Goal: Task Accomplishment & Management: Use online tool/utility

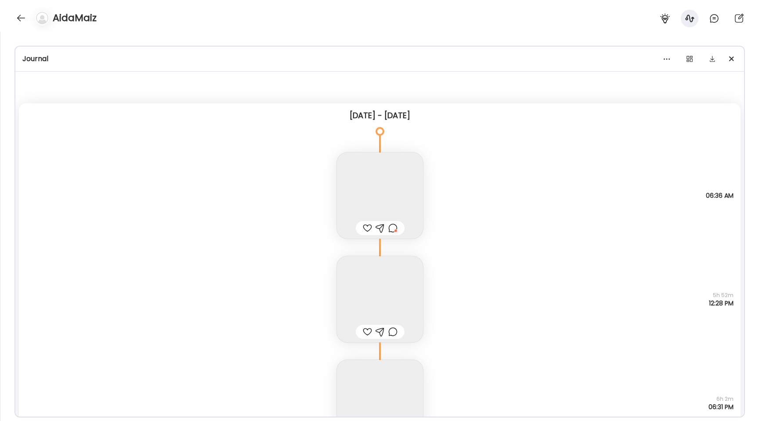
scroll to position [2936, 0]
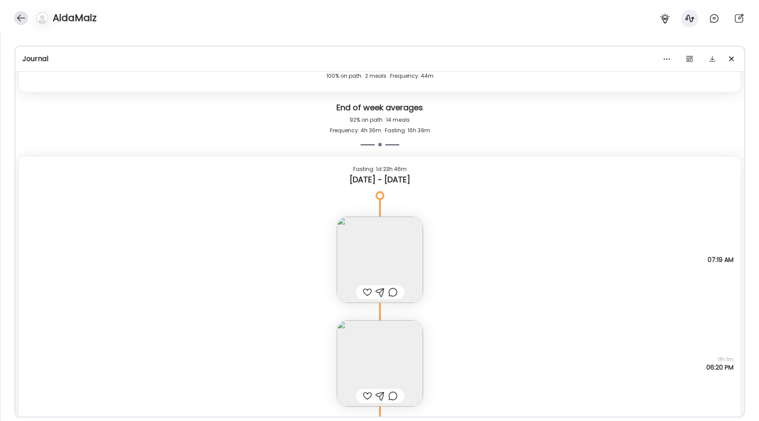
click at [16, 23] on div at bounding box center [21, 18] width 14 height 14
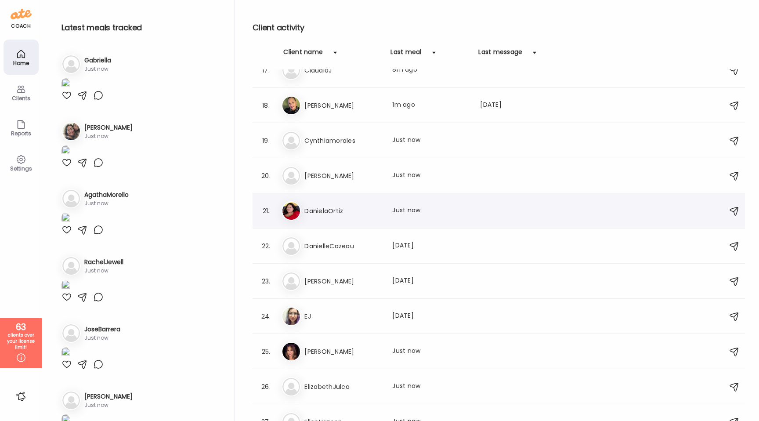
scroll to position [569, 0]
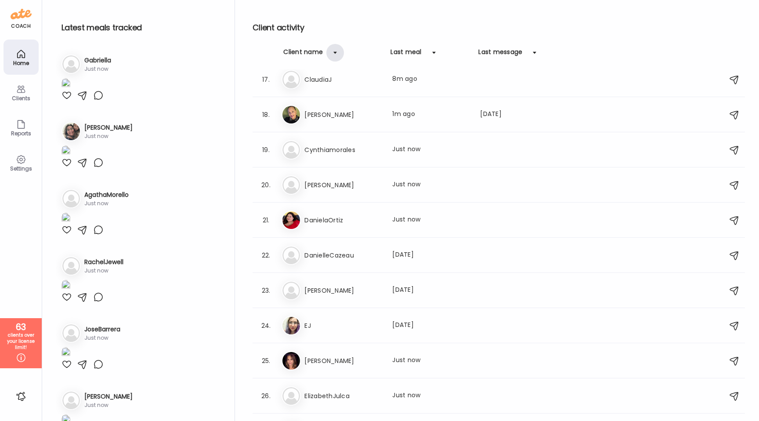
click at [337, 54] on div at bounding box center [335, 53] width 18 height 18
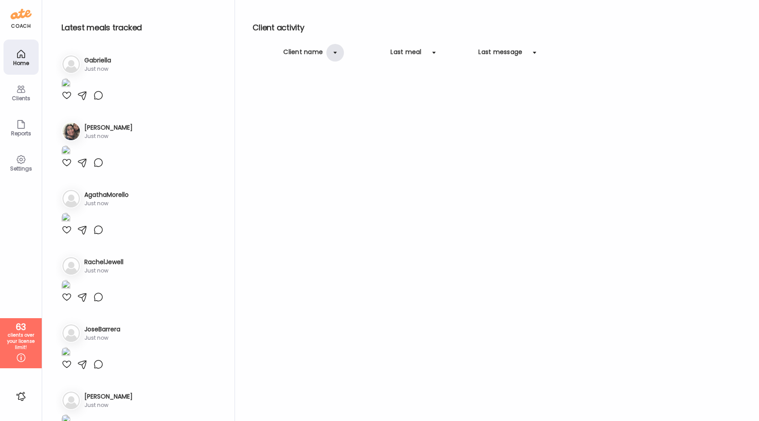
scroll to position [0, 0]
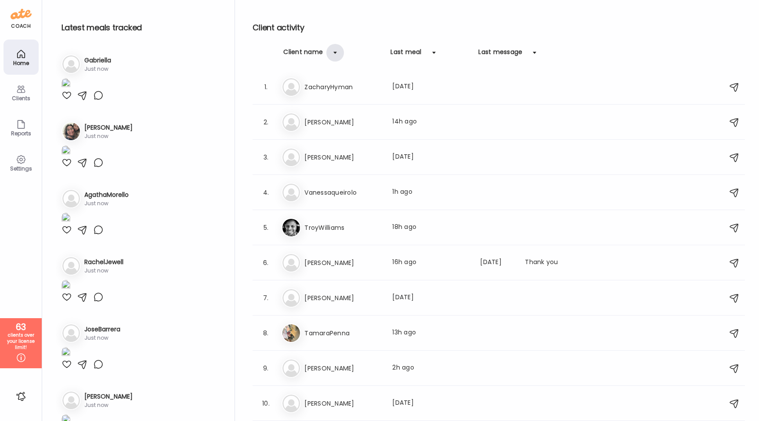
click at [337, 54] on div at bounding box center [335, 53] width 18 height 18
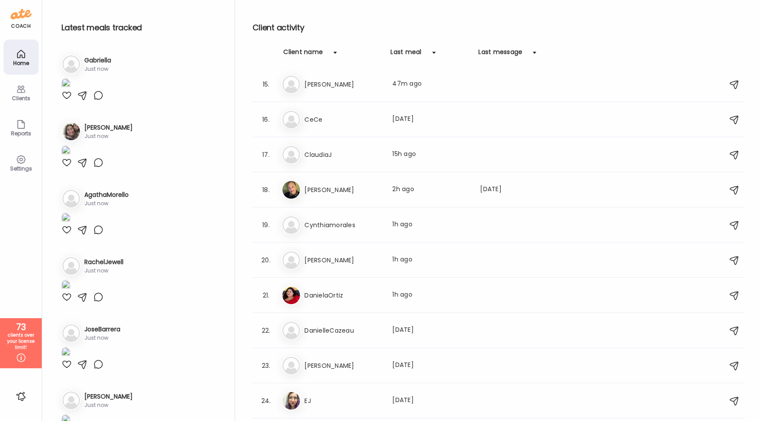
scroll to position [463, 0]
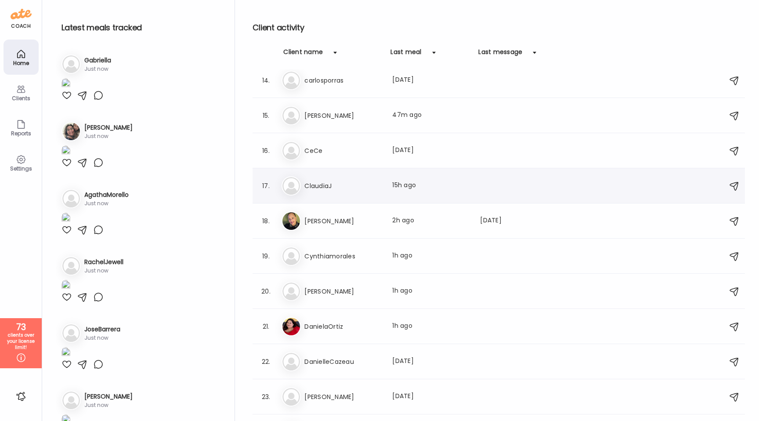
click at [346, 195] on div "Cl [PERSON_NAME] Last meal: 15h ago" at bounding box center [499, 185] width 437 height 19
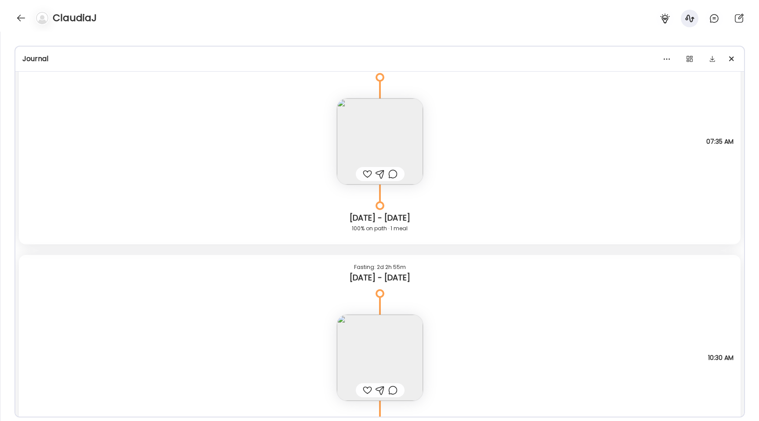
scroll to position [7095, 0]
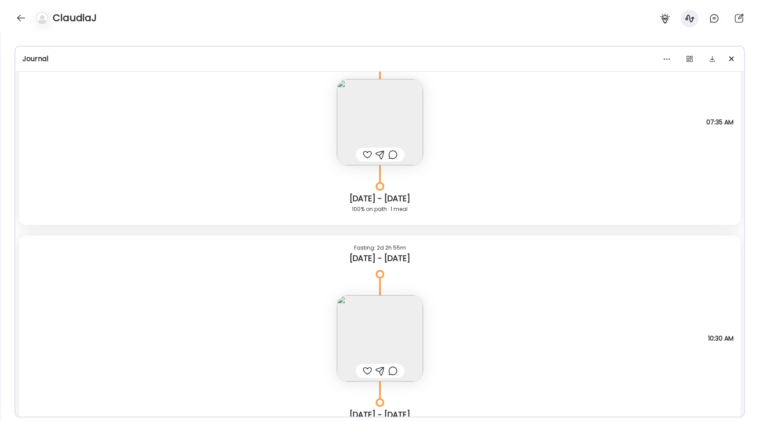
click at [343, 117] on img at bounding box center [380, 122] width 86 height 86
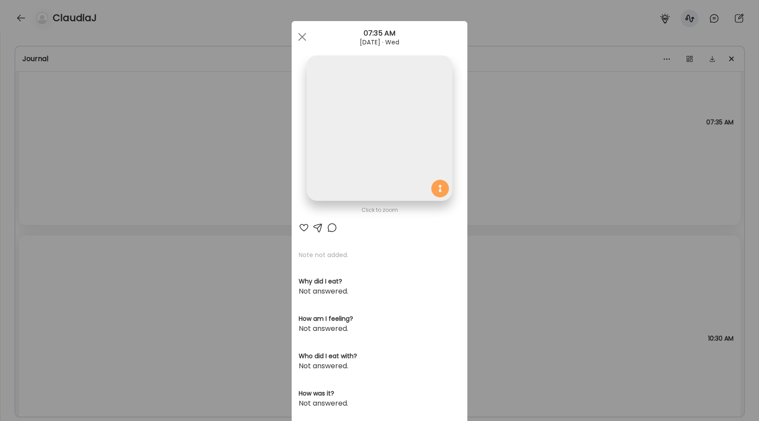
click at [323, 117] on img at bounding box center [378, 127] width 145 height 145
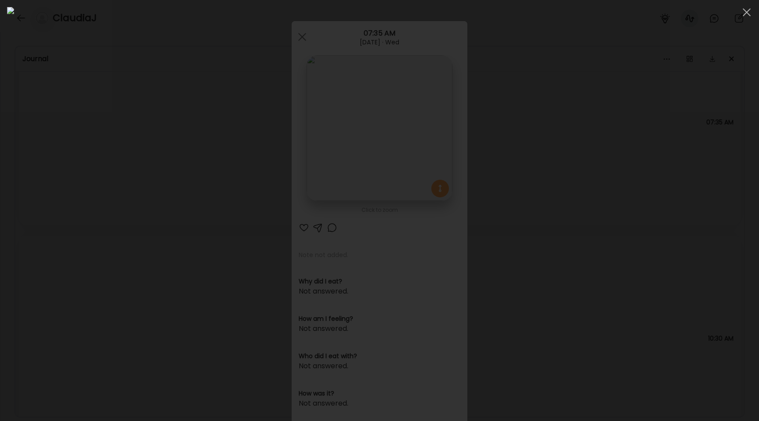
click at [86, 171] on div at bounding box center [379, 210] width 745 height 407
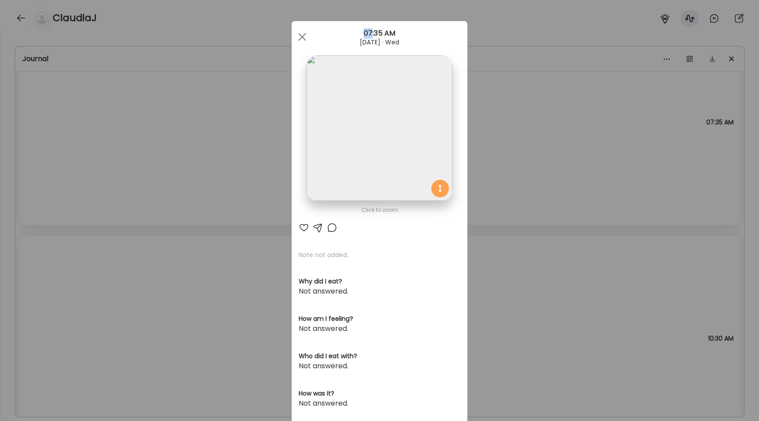
click at [86, 171] on div "Ate Coach Dashboard Wahoo! It’s official Take a moment to set up your Coach Pro…" at bounding box center [379, 210] width 759 height 421
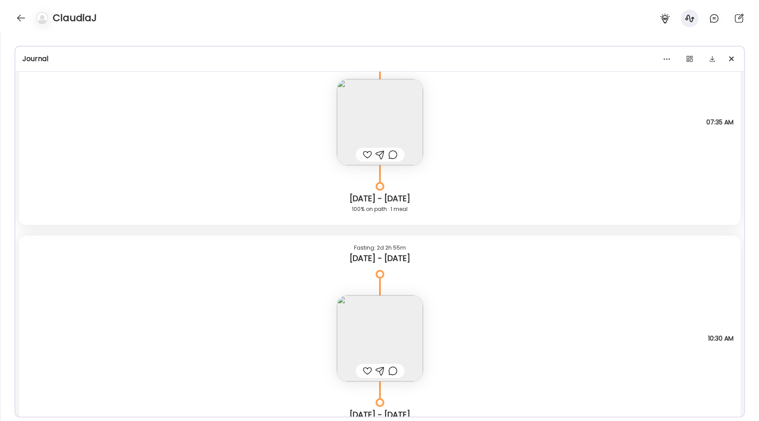
click at [355, 119] on img at bounding box center [380, 122] width 86 height 86
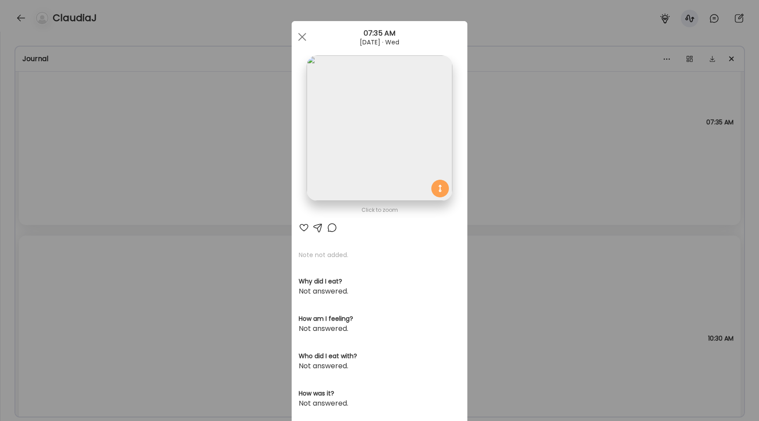
click at [355, 119] on img at bounding box center [378, 127] width 145 height 145
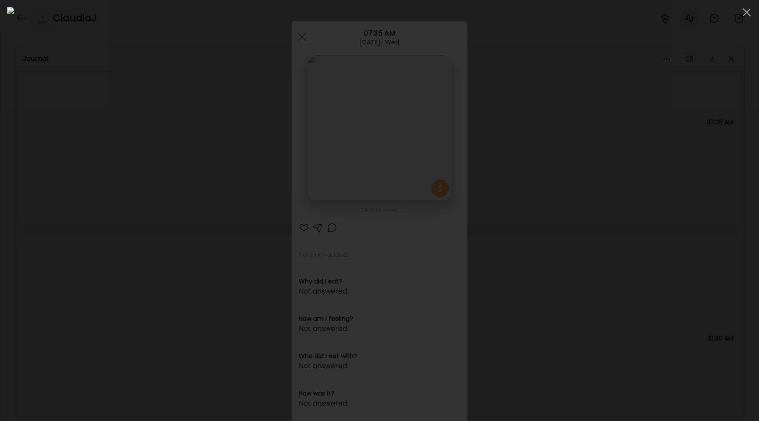
click at [171, 152] on div at bounding box center [379, 210] width 745 height 407
click at [171, 152] on div "Ate Coach Dashboard Wahoo! It’s official Take a moment to set up your Coach Pro…" at bounding box center [379, 210] width 759 height 421
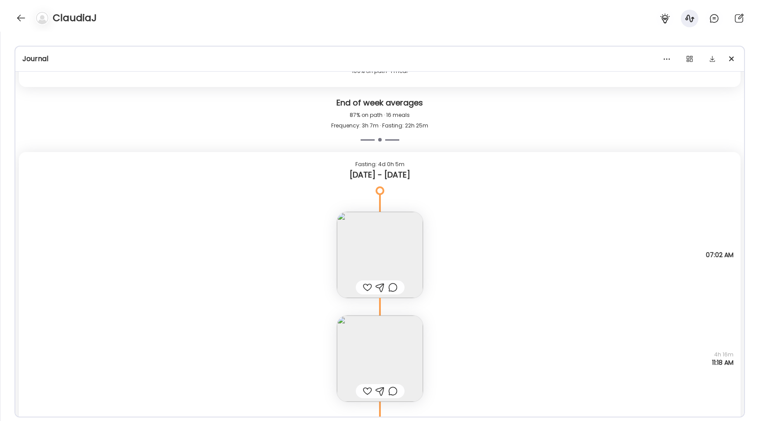
scroll to position [5666, 0]
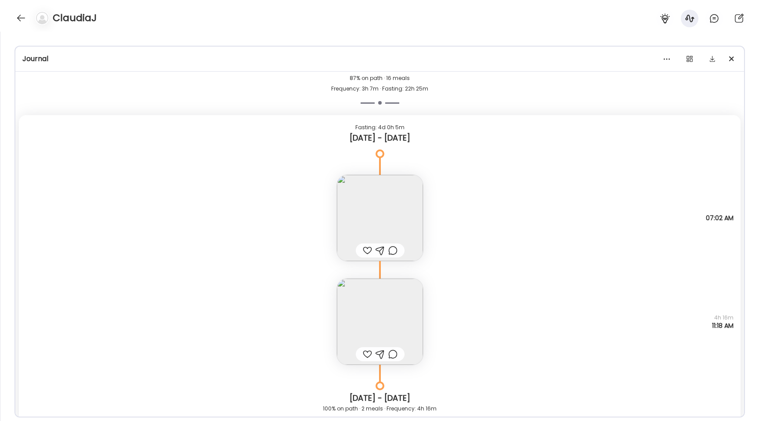
click at [355, 312] on img at bounding box center [380, 321] width 86 height 86
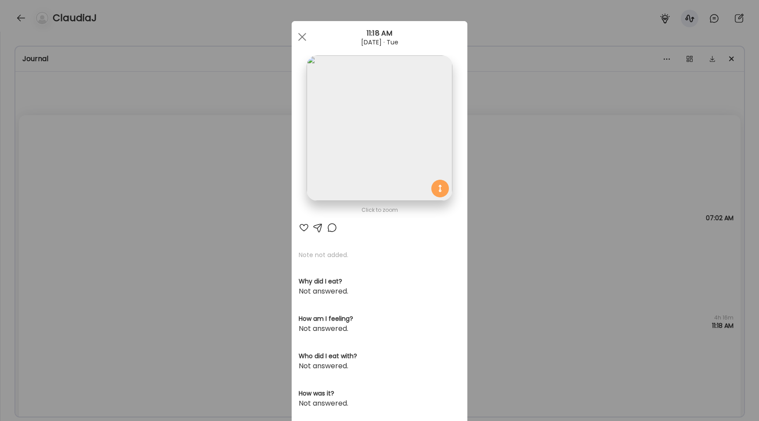
click at [335, 148] on img at bounding box center [378, 127] width 145 height 145
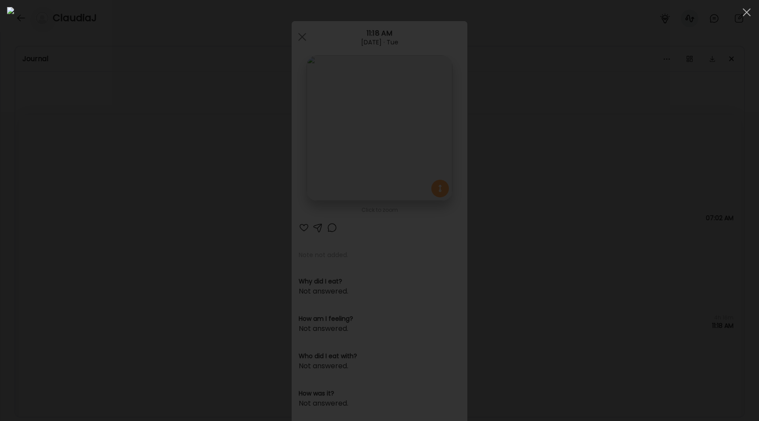
click at [101, 170] on div at bounding box center [379, 210] width 745 height 407
click at [101, 170] on div "Ate Coach Dashboard Wahoo! It’s official Take a moment to set up your Coach Pro…" at bounding box center [379, 210] width 759 height 421
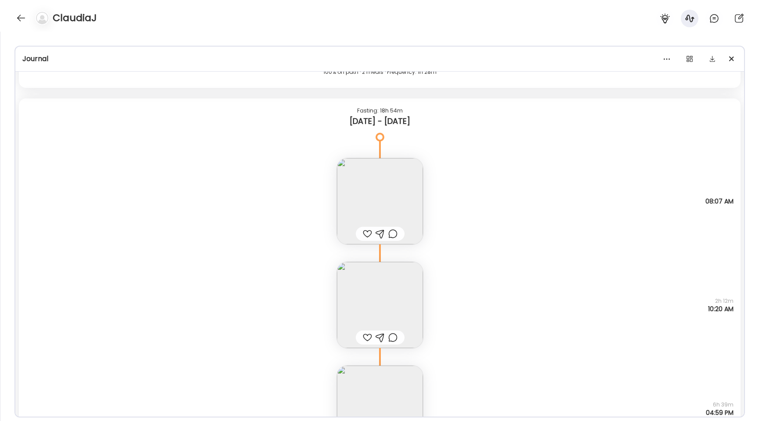
scroll to position [8490, 0]
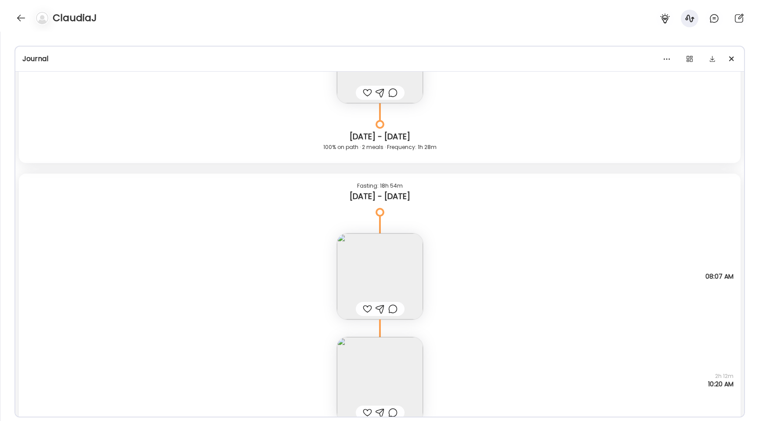
click at [376, 282] on img at bounding box center [380, 276] width 86 height 86
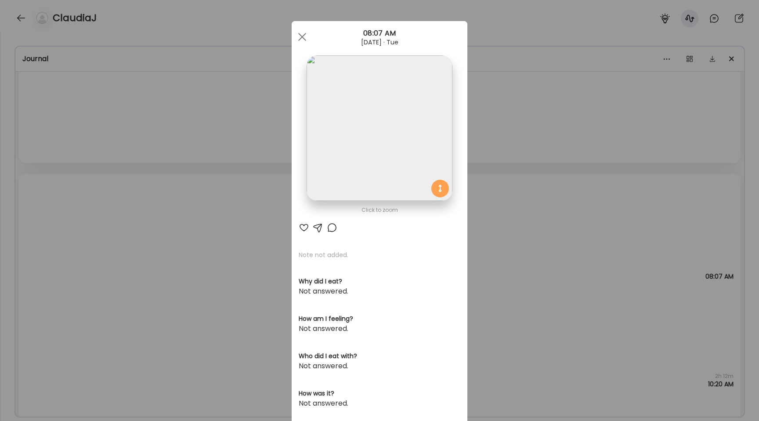
click at [350, 148] on img at bounding box center [378, 127] width 145 height 145
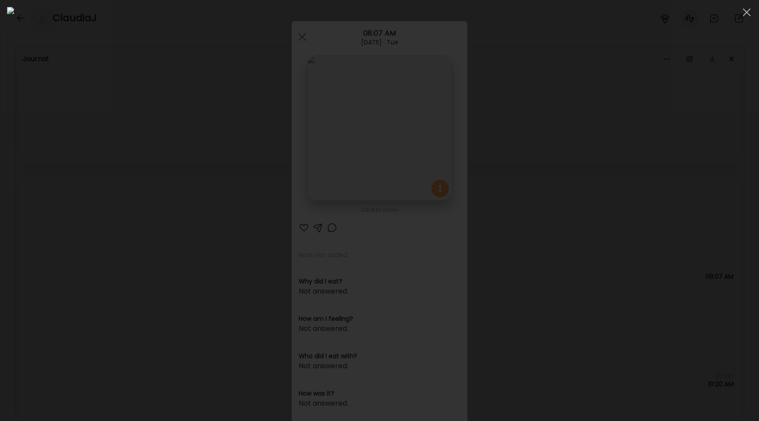
click at [101, 238] on div at bounding box center [379, 210] width 745 height 407
click at [101, 238] on div "Ate Coach Dashboard Wahoo! It’s official Take a moment to set up your Coach Pro…" at bounding box center [379, 210] width 759 height 421
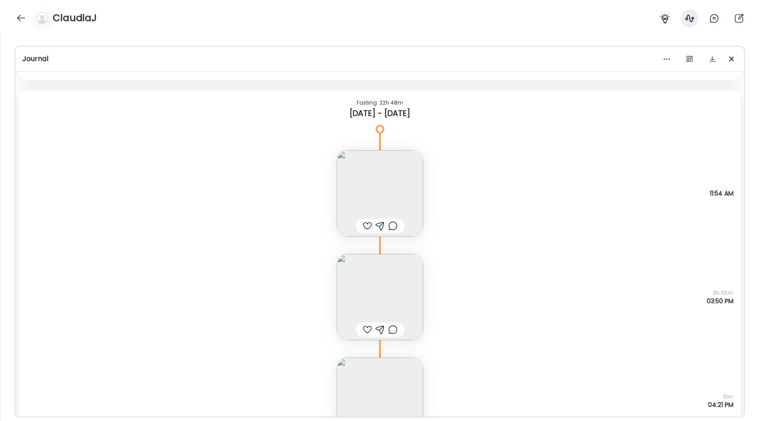
scroll to position [7652, 0]
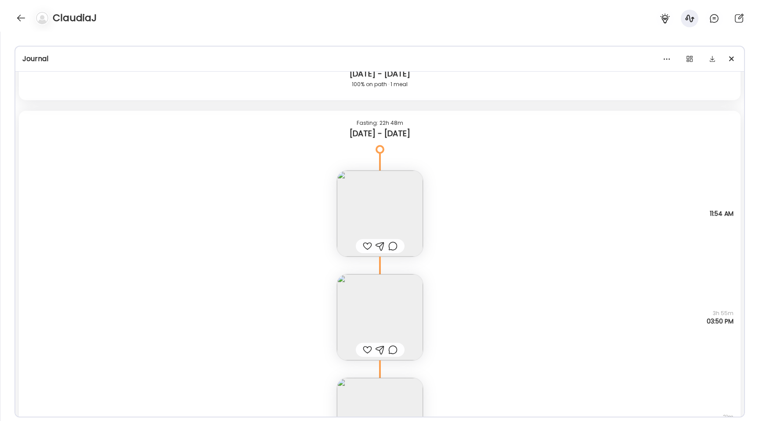
click at [346, 200] on img at bounding box center [380, 213] width 86 height 86
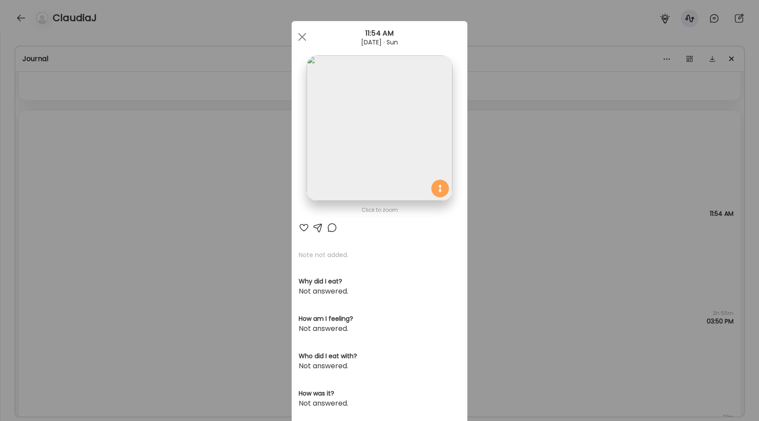
click at [346, 142] on img at bounding box center [378, 127] width 145 height 145
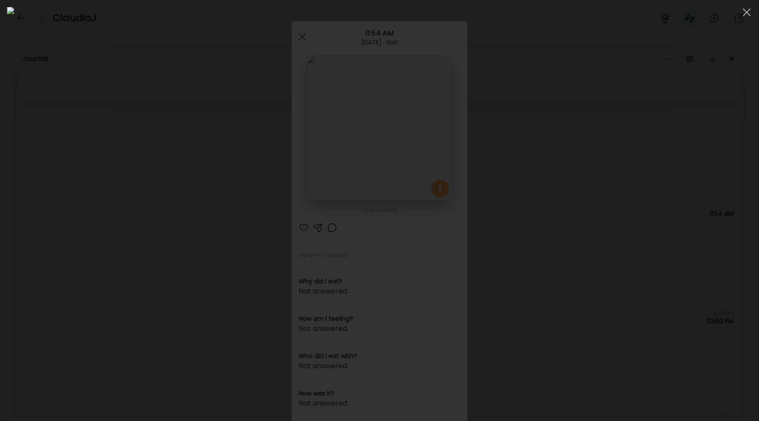
click at [105, 191] on div at bounding box center [379, 210] width 745 height 407
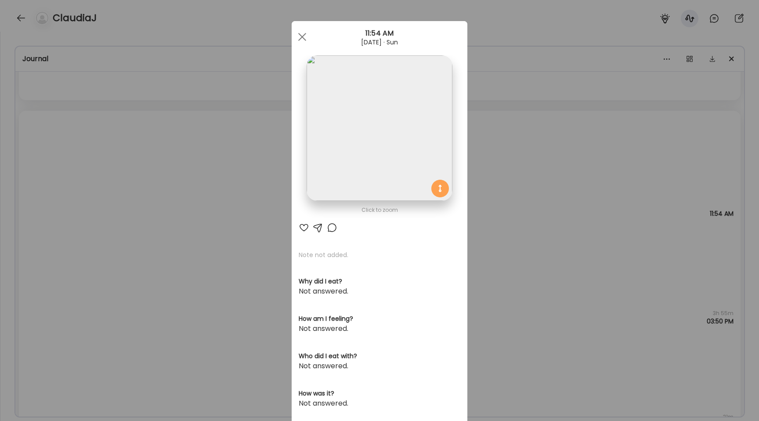
scroll to position [138, 0]
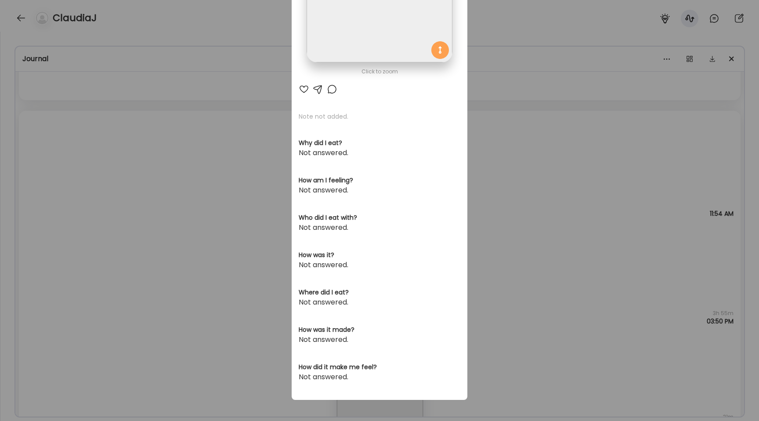
click at [105, 191] on div "Ate Coach Dashboard Wahoo! It’s official Take a moment to set up your Coach Pro…" at bounding box center [379, 210] width 759 height 421
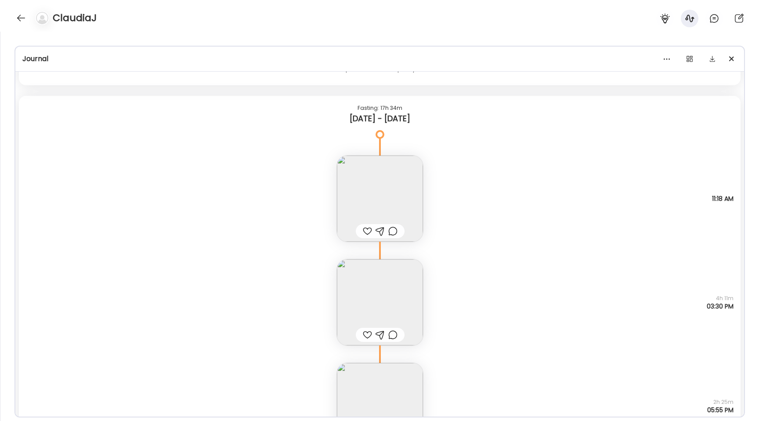
scroll to position [9069, 0]
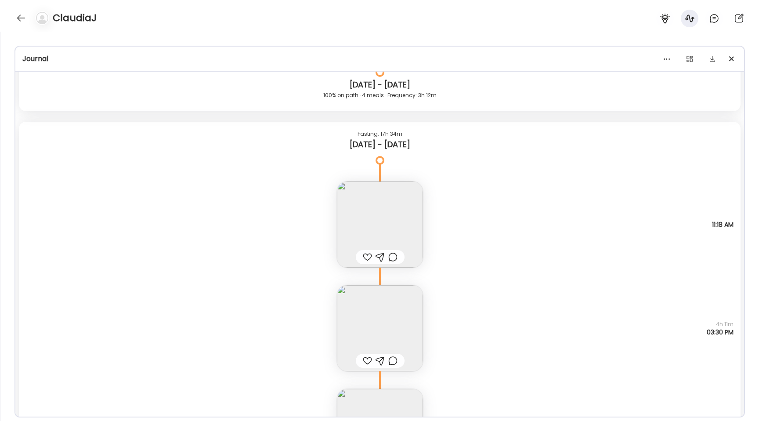
click at [351, 218] on img at bounding box center [380, 224] width 86 height 86
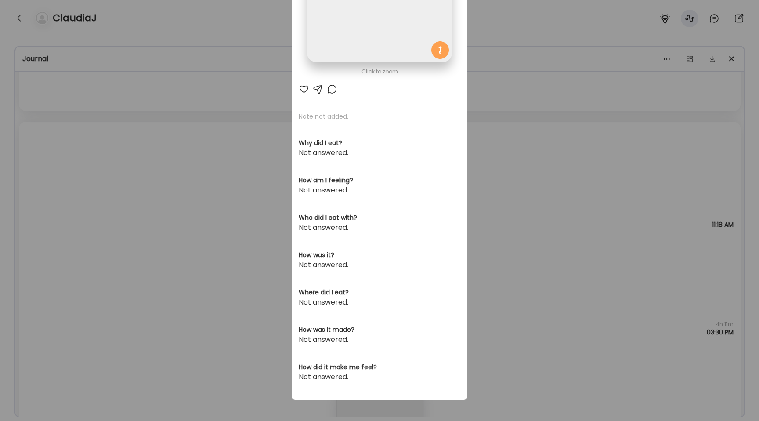
click at [200, 177] on div "Ate Coach Dashboard Wahoo! It’s official Take a moment to set up your Coach Pro…" at bounding box center [379, 210] width 759 height 421
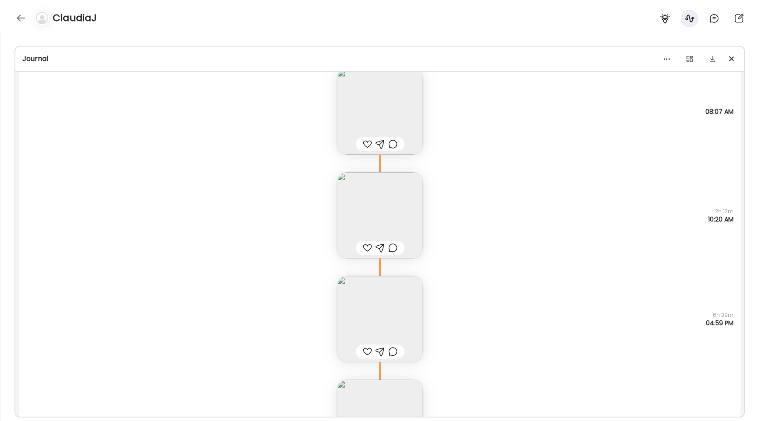
scroll to position [8945, 0]
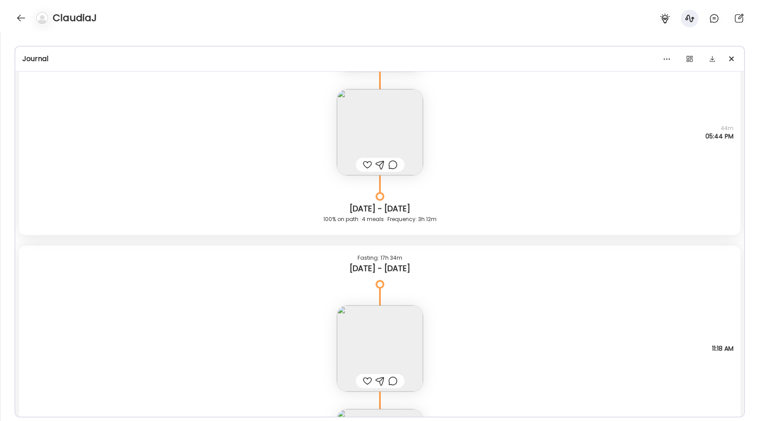
click at [364, 108] on img at bounding box center [380, 132] width 86 height 86
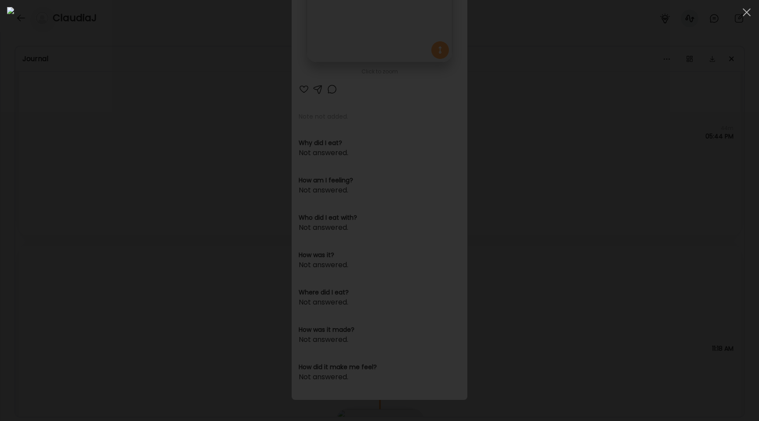
click at [141, 148] on div at bounding box center [379, 210] width 745 height 407
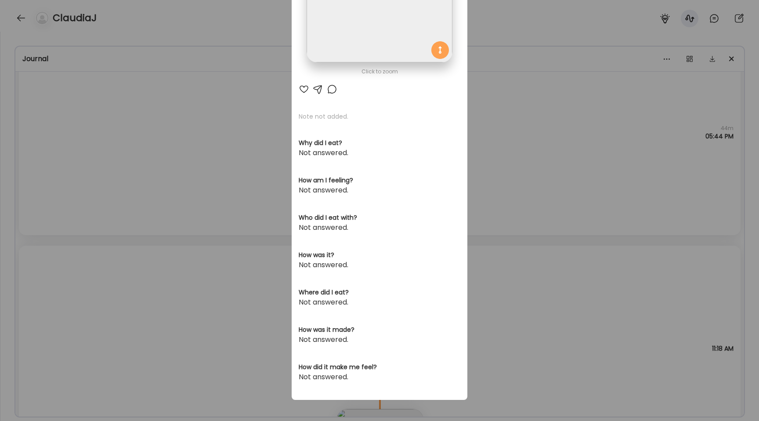
click at [141, 148] on div "Ate Coach Dashboard Wahoo! It’s official Take a moment to set up your Coach Pro…" at bounding box center [379, 210] width 759 height 421
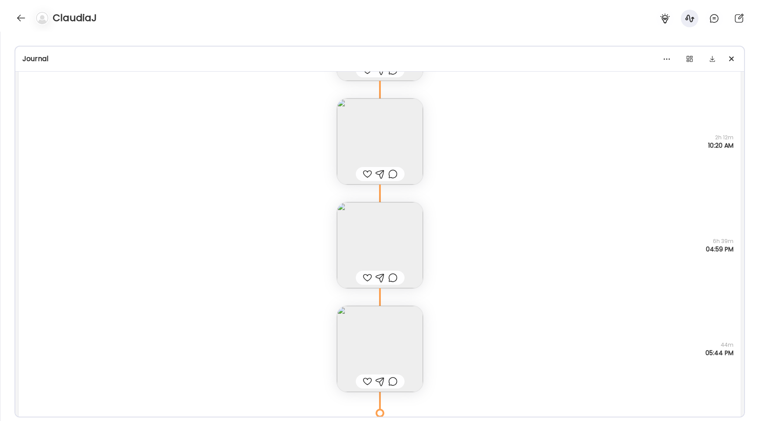
scroll to position [8631, 0]
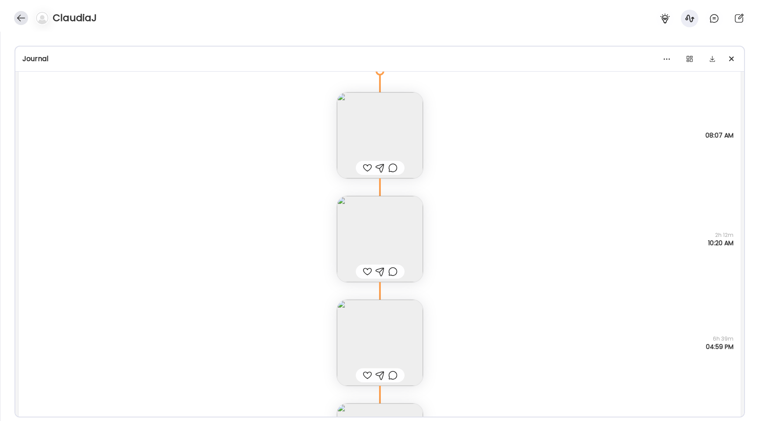
click at [15, 14] on div at bounding box center [21, 18] width 14 height 14
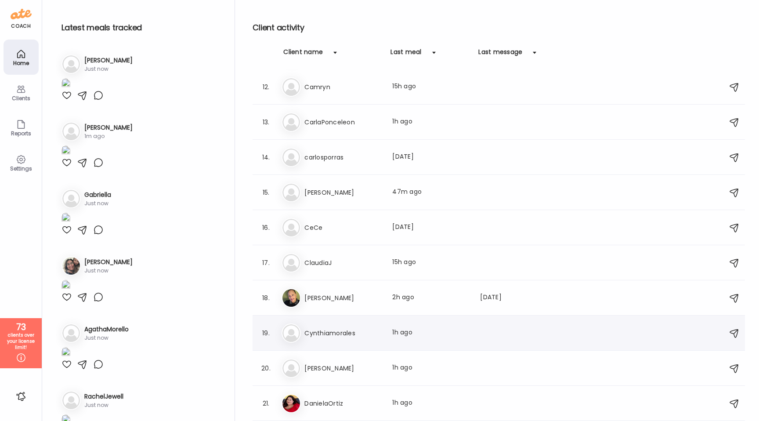
scroll to position [378, 0]
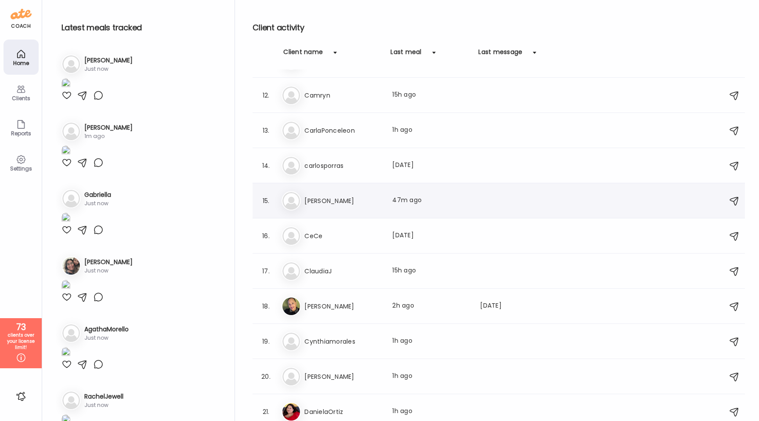
click at [331, 213] on div "15. Ca [PERSON_NAME] Last meal: 47m ago" at bounding box center [498, 200] width 492 height 35
click at [330, 208] on div "Ca [PERSON_NAME] Last meal: 47m ago" at bounding box center [499, 200] width 437 height 19
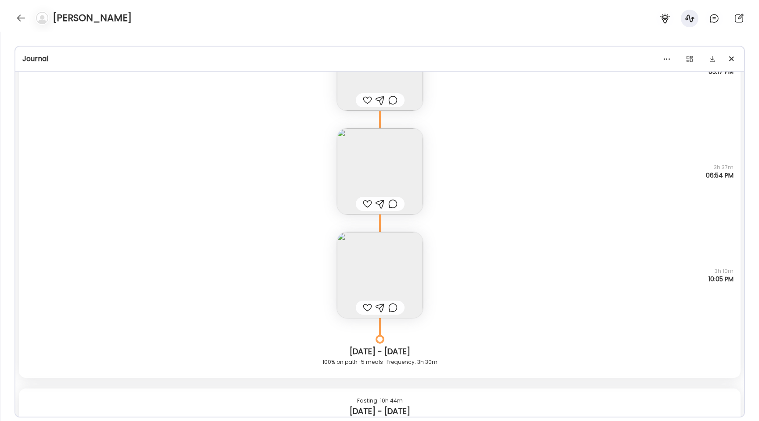
scroll to position [9068, 0]
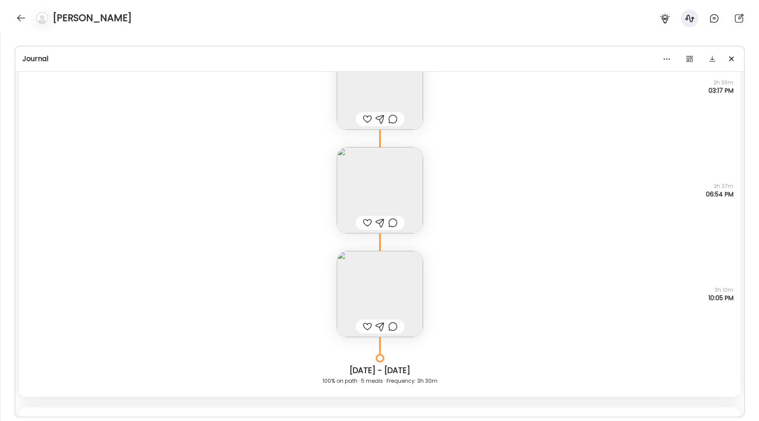
click at [368, 195] on img at bounding box center [380, 190] width 86 height 86
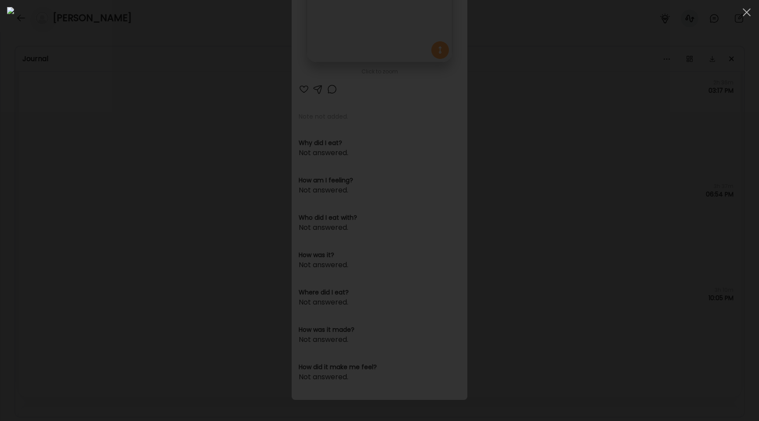
click at [100, 182] on div at bounding box center [379, 210] width 745 height 407
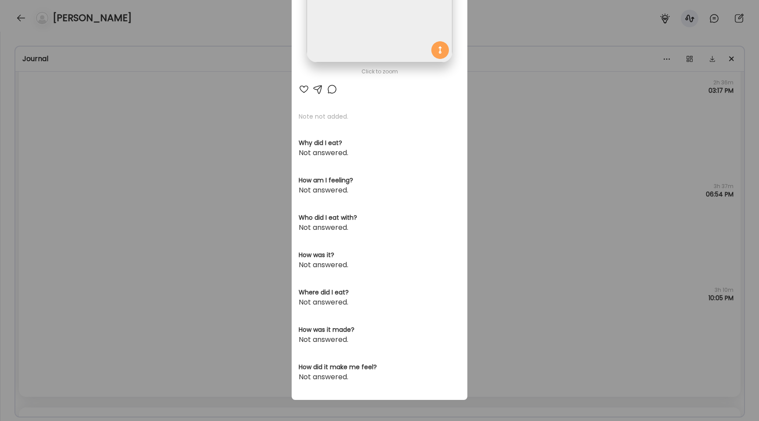
click at [100, 182] on div "Ate Coach Dashboard Wahoo! It’s official Take a moment to set up your Coach Pro…" at bounding box center [379, 210] width 759 height 421
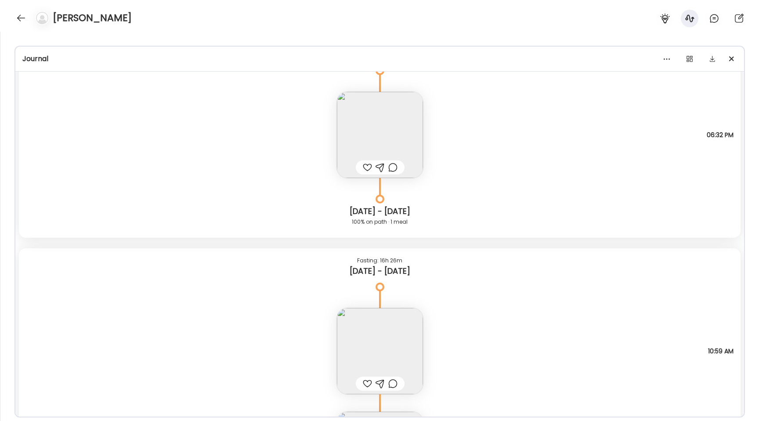
scroll to position [6738, 0]
click at [360, 107] on img at bounding box center [380, 133] width 86 height 86
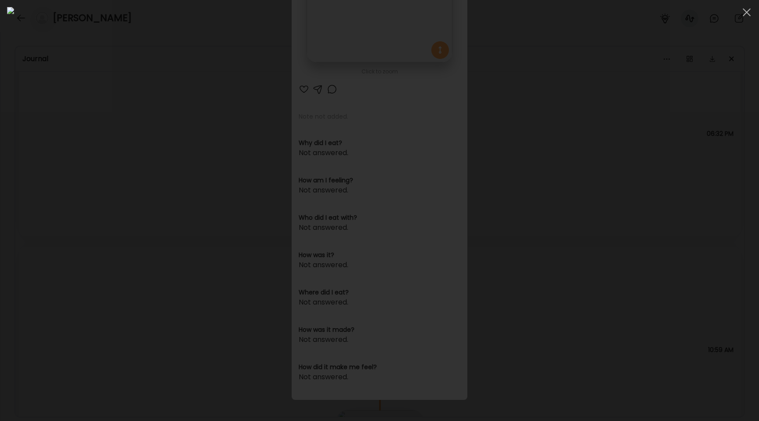
click at [126, 180] on div at bounding box center [379, 210] width 745 height 407
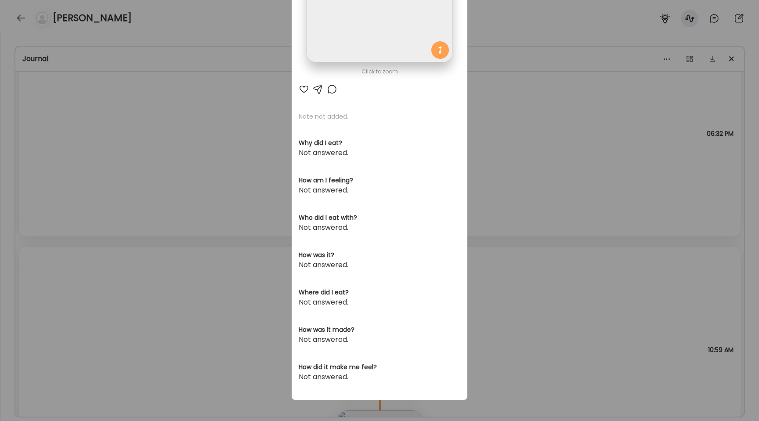
click at [126, 180] on div "Ate Coach Dashboard Wahoo! It’s official Take a moment to set up your Coach Pro…" at bounding box center [379, 210] width 759 height 421
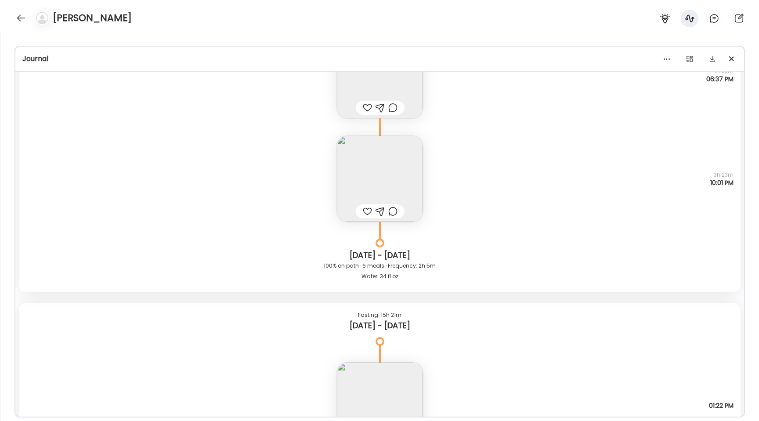
scroll to position [6145, 0]
click at [347, 163] on img at bounding box center [380, 180] width 86 height 86
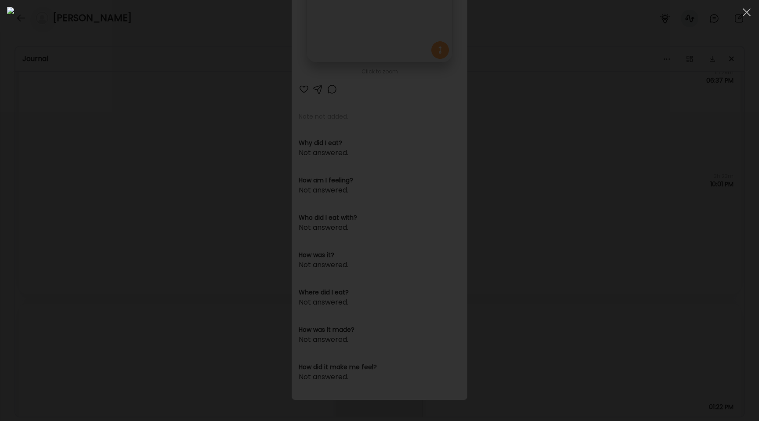
click at [127, 155] on div at bounding box center [379, 210] width 745 height 407
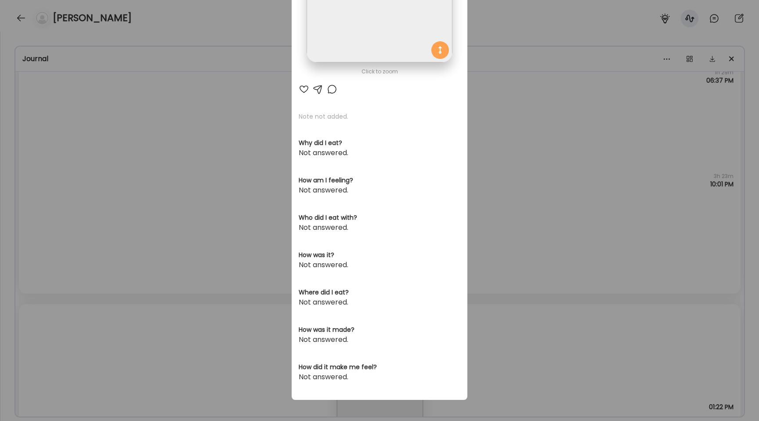
click at [127, 155] on div "Ate Coach Dashboard Wahoo! It’s official Take a moment to set up your Coach Pro…" at bounding box center [379, 210] width 759 height 421
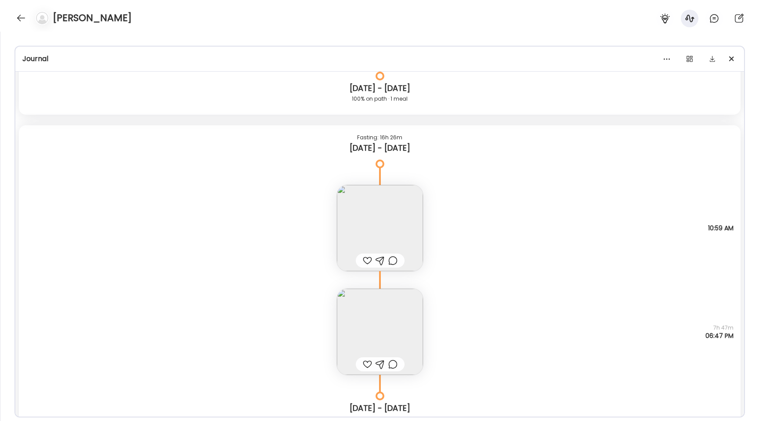
scroll to position [6897, 0]
